Goal: Task Accomplishment & Management: Use online tool/utility

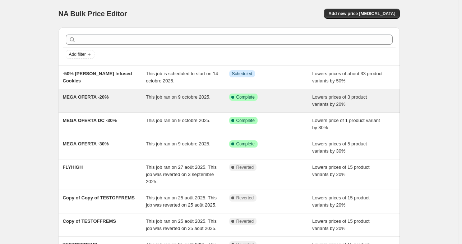
click at [316, 106] on span "Lowers prices of 3 product variants by 20%" at bounding box center [339, 100] width 55 height 13
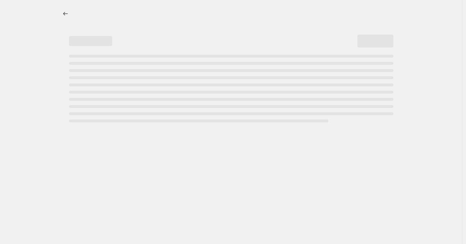
select select "percentage"
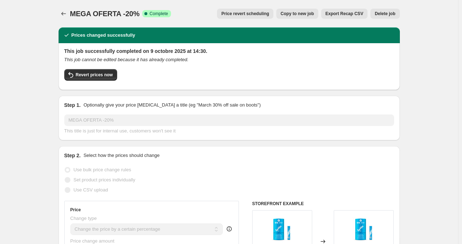
click at [262, 15] on span "Price revert scheduling" at bounding box center [245, 14] width 48 height 6
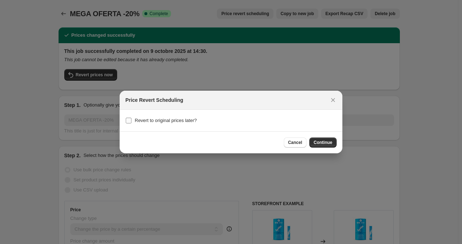
click at [162, 120] on span "Revert to original prices later?" at bounding box center [166, 120] width 62 height 5
click at [132, 120] on input "Revert to original prices later?" at bounding box center [129, 121] width 6 height 6
checkbox input "true"
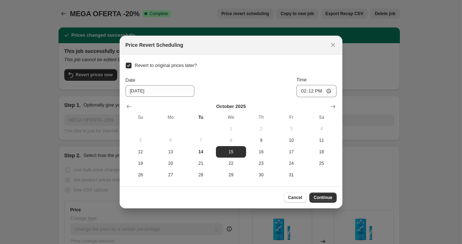
click at [129, 64] on input "Revert to original prices later?" at bounding box center [129, 66] width 6 height 6
checkbox input "false"
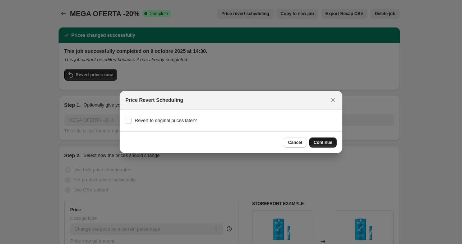
click at [328, 143] on span "Continue" at bounding box center [323, 143] width 19 height 6
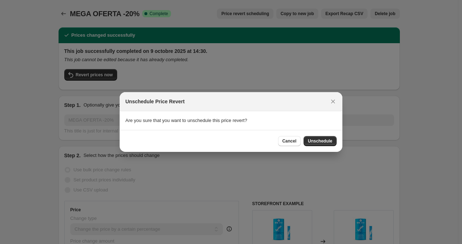
drag, startPoint x: 329, startPoint y: 140, endPoint x: 337, endPoint y: 109, distance: 31.9
click at [338, 109] on div "Unschedule Price Revert Are you sure that you want to unschedule this price rev…" at bounding box center [231, 122] width 223 height 60
click at [333, 101] on icon "Close" at bounding box center [333, 101] width 7 height 7
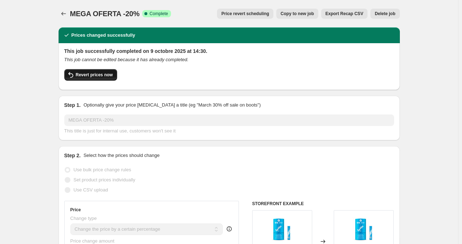
click at [95, 77] on span "Revert prices now" at bounding box center [94, 75] width 37 height 6
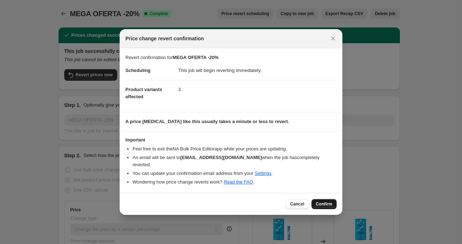
click at [324, 202] on span "Confirm" at bounding box center [324, 204] width 17 height 6
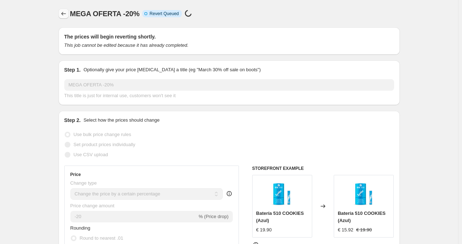
click at [67, 15] on icon "Price change jobs" at bounding box center [63, 13] width 7 height 7
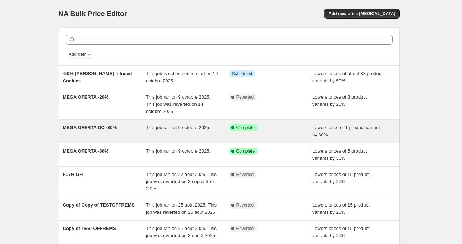
click at [282, 131] on div "Success Complete Complete" at bounding box center [265, 127] width 73 height 7
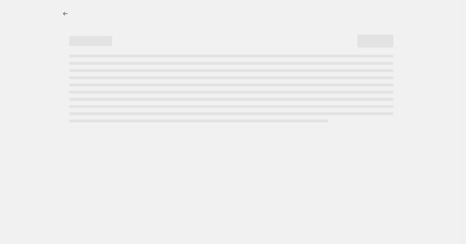
select select "percentage"
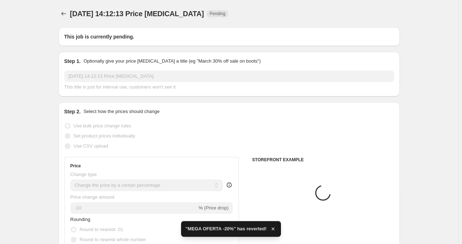
type input "MEGA OFERTA DC -30%"
radio input "false"
radio input "true"
radio input "false"
radio input "true"
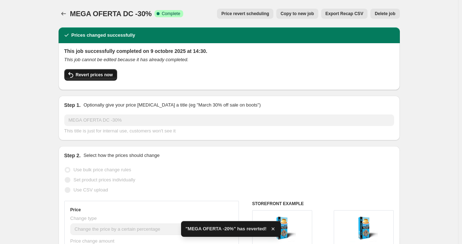
click at [106, 75] on span "Revert prices now" at bounding box center [94, 75] width 37 height 6
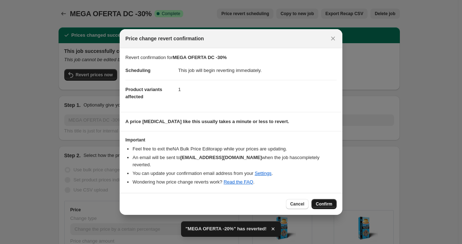
click at [323, 202] on span "Confirm" at bounding box center [324, 204] width 17 height 6
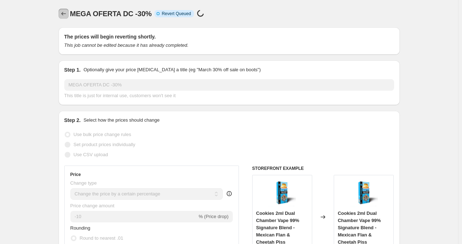
click at [67, 13] on icon "Price change jobs" at bounding box center [63, 13] width 7 height 7
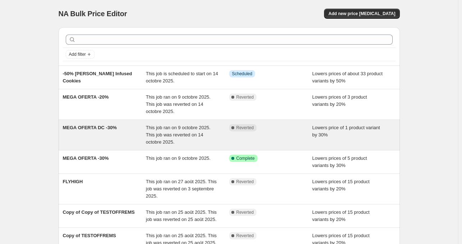
click at [281, 133] on div "Complete Reverted" at bounding box center [270, 135] width 83 height 22
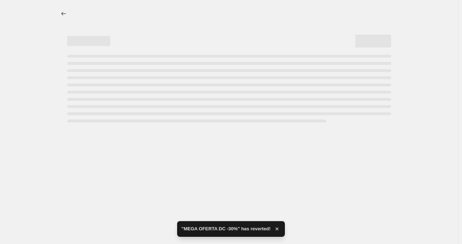
select select "percentage"
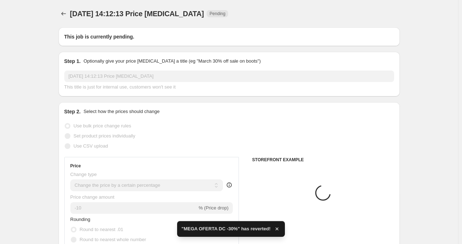
type input "MEGA OFERTA DC -30%"
radio input "false"
radio input "true"
radio input "false"
radio input "true"
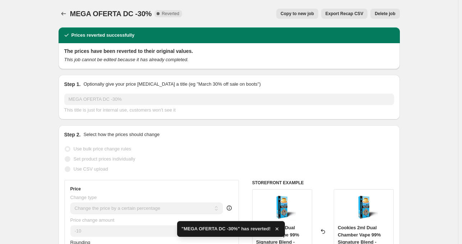
click at [308, 15] on span "Copy to new job" at bounding box center [297, 14] width 33 height 6
select select "percentage"
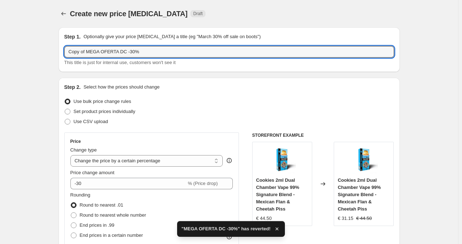
drag, startPoint x: 88, startPoint y: 52, endPoint x: 54, endPoint y: 49, distance: 34.3
click at [110, 52] on input "MEGA OFERTA DC -30%" at bounding box center [229, 52] width 330 height 12
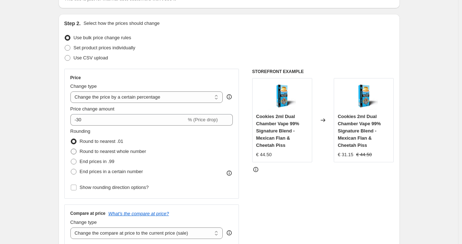
scroll to position [72, 0]
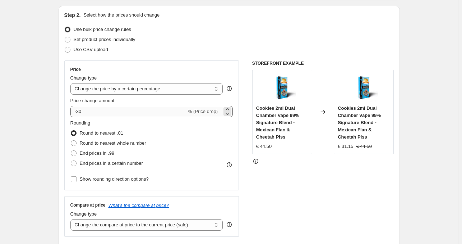
type input "MEGA OFERTA DC -60%"
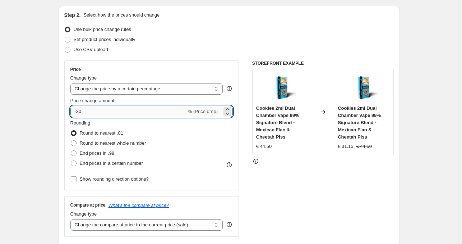
click at [81, 112] on input "-30" at bounding box center [128, 112] width 116 height 12
type input "-60"
click at [36, 155] on div "Create new price change job. This page is ready Create new price change job Dra…" at bounding box center [229, 233] width 458 height 611
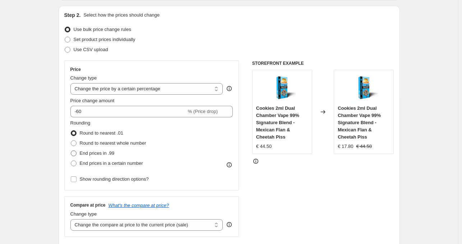
click at [104, 156] on span "End prices in .99" at bounding box center [97, 152] width 35 height 5
click at [71, 151] on input "End prices in .99" at bounding box center [71, 150] width 0 height 0
radio input "true"
click at [119, 133] on span "Round to nearest .01" at bounding box center [102, 132] width 44 height 5
click at [71, 131] on input "Round to nearest .01" at bounding box center [71, 130] width 0 height 0
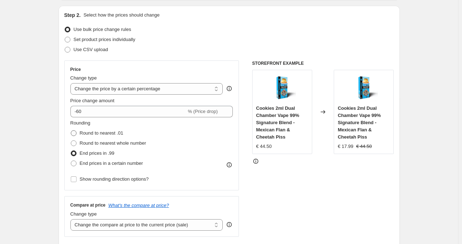
radio input "true"
click at [111, 154] on span "End prices in .99" at bounding box center [97, 152] width 35 height 5
click at [71, 151] on input "End prices in .99" at bounding box center [71, 150] width 0 height 0
radio input "true"
click at [116, 137] on label "Round to nearest .01" at bounding box center [96, 133] width 53 height 10
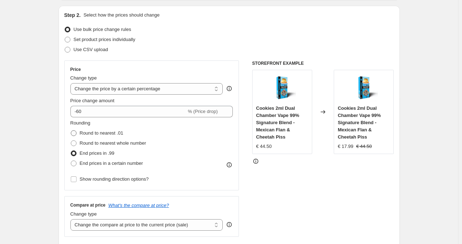
click at [71, 131] on input "Round to nearest .01" at bounding box center [71, 130] width 0 height 0
radio input "true"
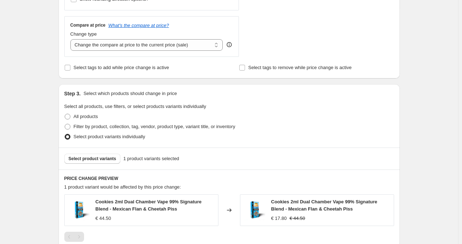
scroll to position [367, 0]
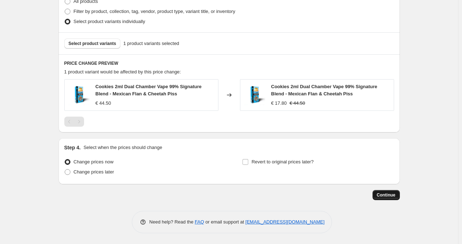
click at [391, 199] on button "Continue" at bounding box center [386, 195] width 27 height 10
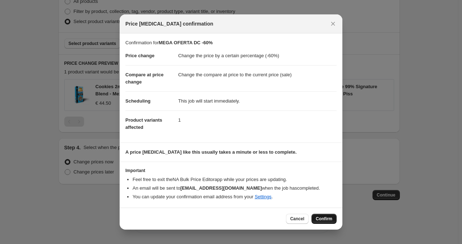
click at [325, 220] on span "Confirm" at bounding box center [324, 219] width 17 height 6
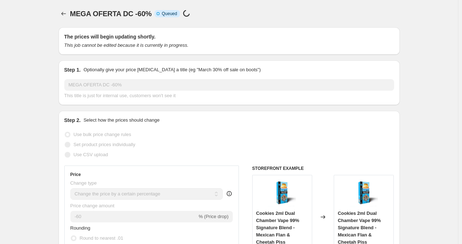
scroll to position [367, 0]
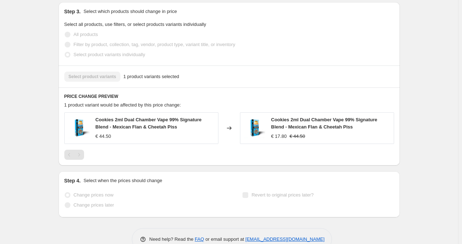
select select "percentage"
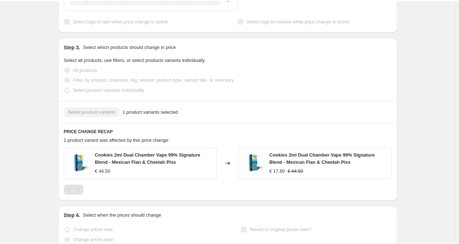
scroll to position [0, 0]
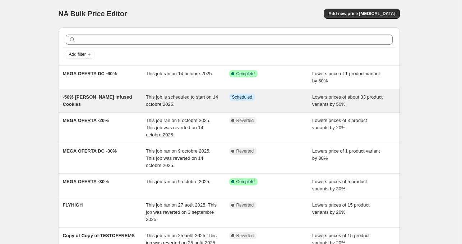
click at [201, 103] on div "This job is scheduled to start on 14 octobre 2025." at bounding box center [187, 100] width 83 height 14
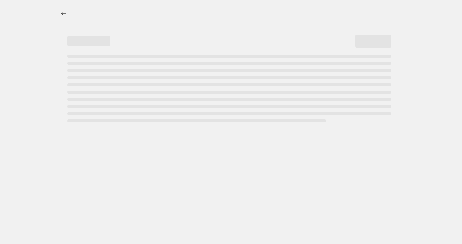
select select "percentage"
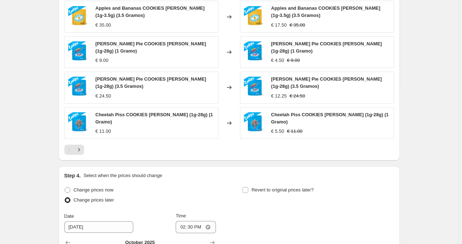
scroll to position [853, 0]
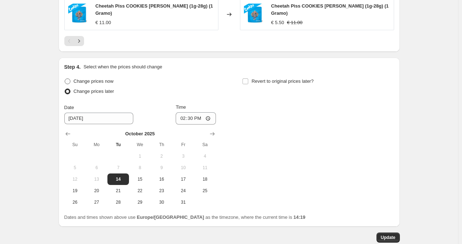
click at [112, 78] on span "Change prices now" at bounding box center [94, 80] width 40 height 5
click at [65, 78] on input "Change prices now" at bounding box center [65, 78] width 0 height 0
radio input "true"
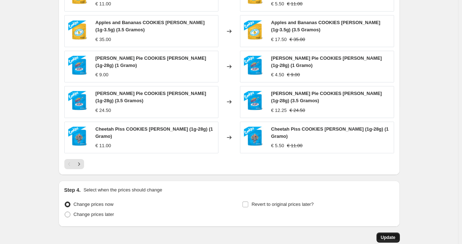
click at [391, 234] on span "Update" at bounding box center [388, 237] width 15 height 6
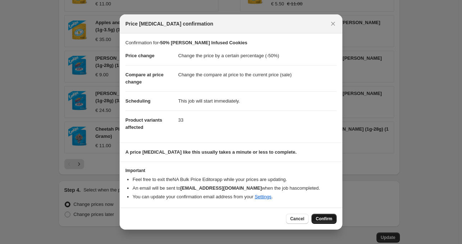
click at [323, 216] on span "Confirm" at bounding box center [324, 219] width 17 height 6
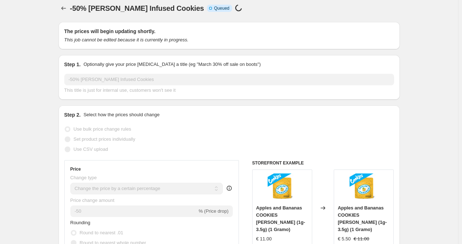
scroll to position [0, 0]
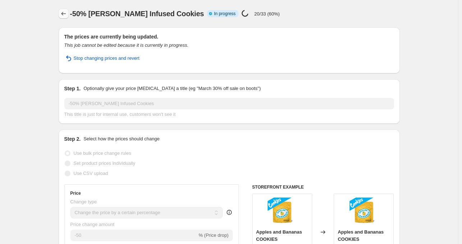
click at [65, 17] on button "Price change jobs" at bounding box center [64, 14] width 10 height 10
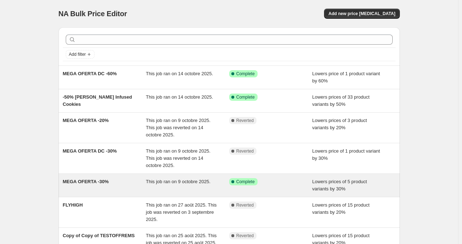
click at [269, 184] on div "Success Complete Complete" at bounding box center [265, 181] width 73 height 7
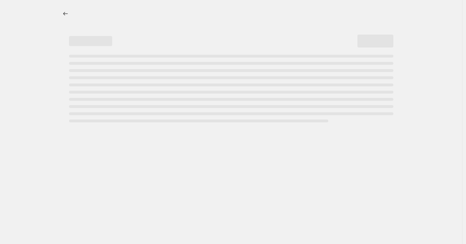
select select "percentage"
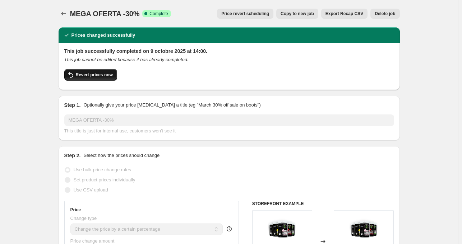
click at [97, 78] on button "Revert prices now" at bounding box center [90, 75] width 53 height 12
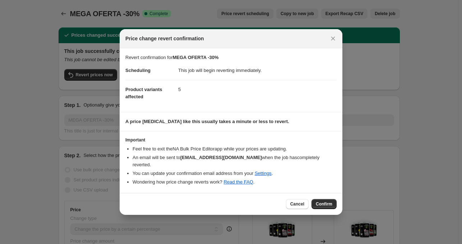
click at [333, 200] on button "Confirm" at bounding box center [324, 204] width 25 height 10
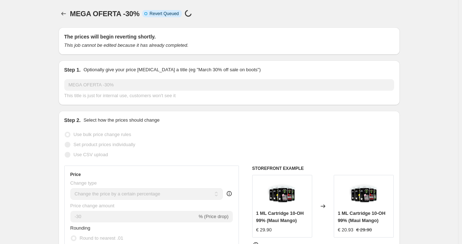
select select "percentage"
